Goal: Understand site structure: Understand site structure

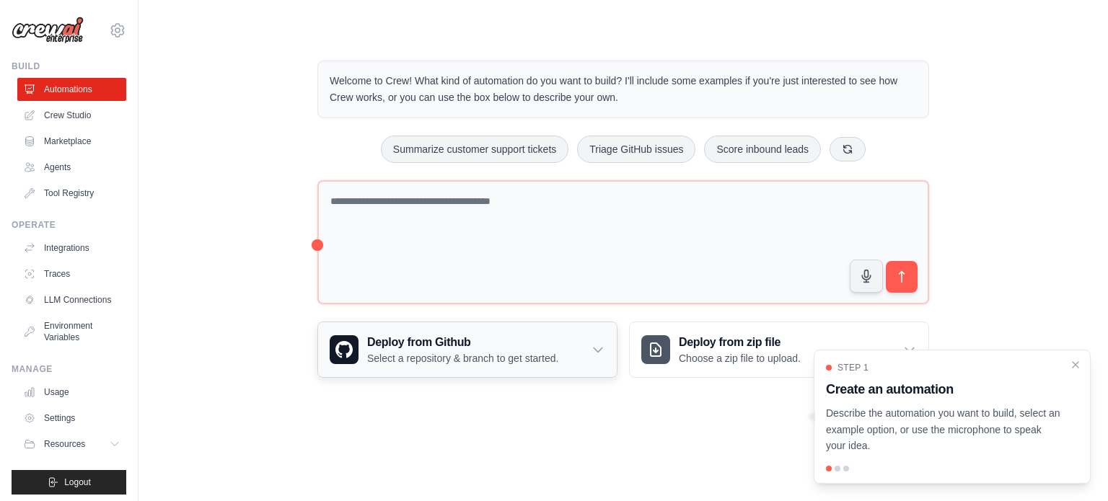
click at [524, 346] on h3 "Deploy from Github" at bounding box center [462, 342] width 191 height 17
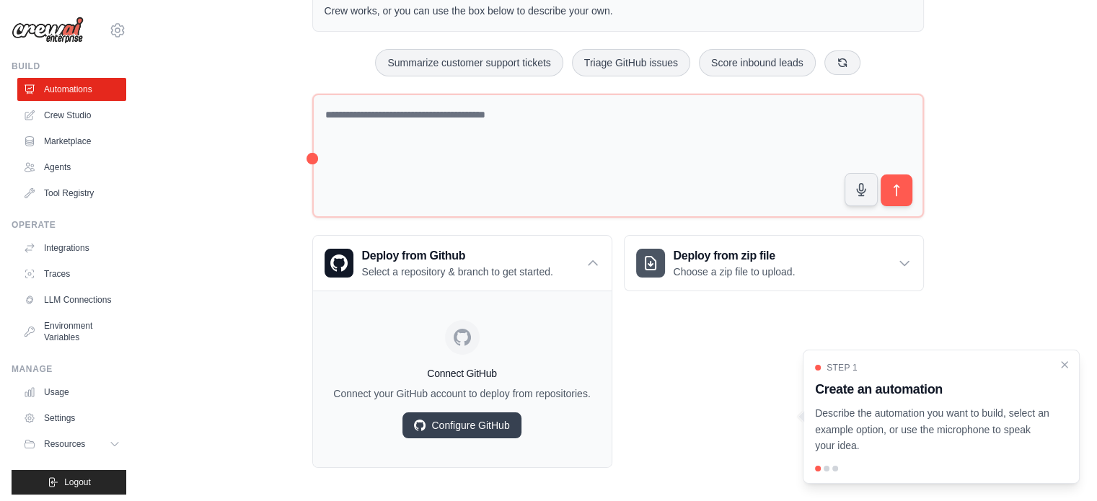
scroll to position [89, 0]
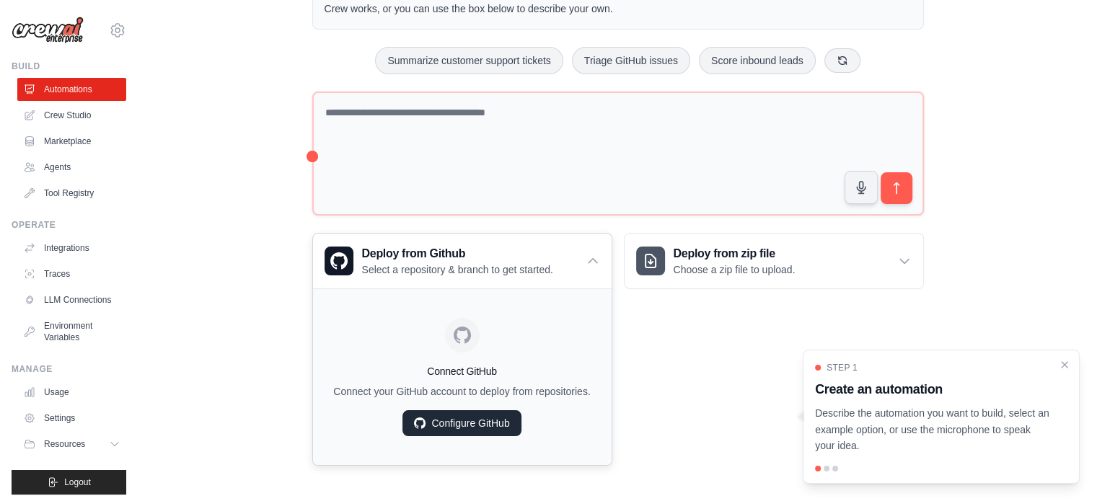
click at [463, 429] on link "Configure GitHub" at bounding box center [462, 423] width 118 height 26
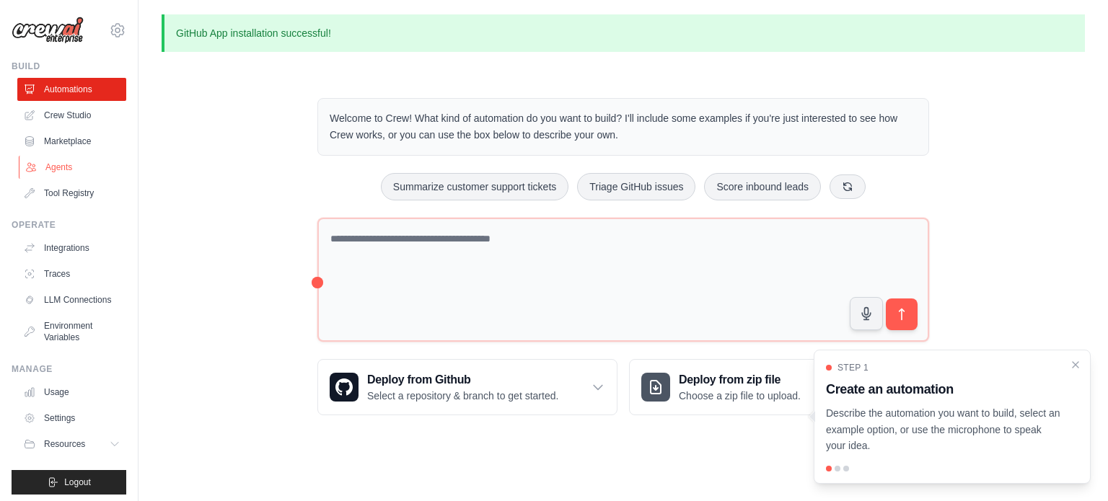
click at [58, 161] on link "Agents" at bounding box center [73, 167] width 109 height 23
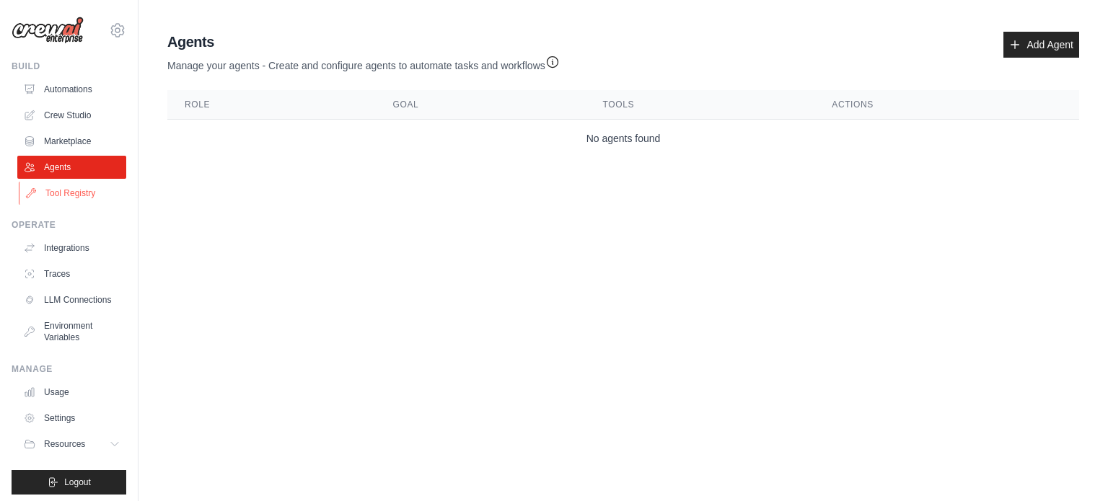
click at [61, 192] on link "Tool Registry" at bounding box center [73, 193] width 109 height 23
